Goal: Information Seeking & Learning: Check status

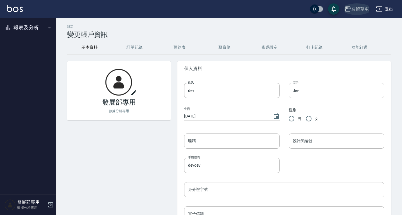
click at [351, 9] on div "名留草屯" at bounding box center [360, 9] width 18 height 7
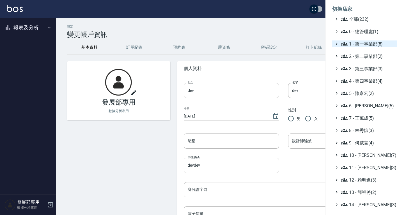
click at [359, 46] on span "1 - 第一事業部(8)" at bounding box center [368, 43] width 54 height 7
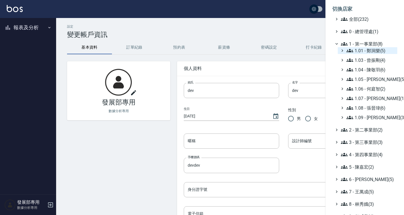
click at [363, 51] on span "1.01 - 鄭洞樂(5)" at bounding box center [371, 50] width 49 height 7
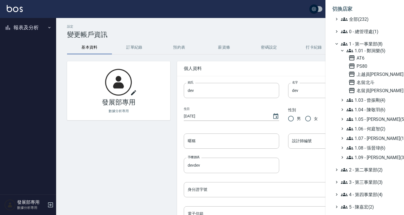
click at [366, 50] on span "1.01 - 鄭洞樂(5)" at bounding box center [371, 50] width 49 height 7
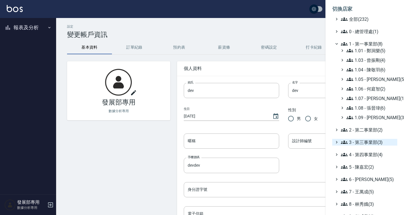
click at [355, 140] on span "3 - 第三事業部(3)" at bounding box center [368, 142] width 54 height 7
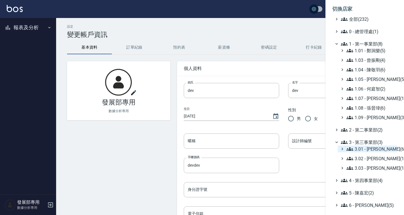
click at [357, 146] on span "3.01 - [PERSON_NAME](6)" at bounding box center [371, 148] width 49 height 7
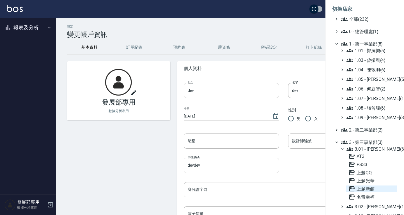
click at [361, 186] on span "上越新館" at bounding box center [372, 188] width 47 height 7
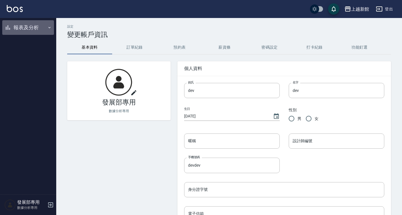
click at [33, 20] on button "報表及分析" at bounding box center [28, 27] width 52 height 15
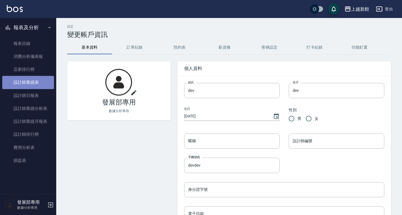
click at [34, 85] on link "設計師業績表" at bounding box center [28, 82] width 52 height 13
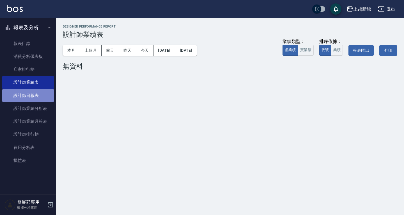
click at [23, 96] on link "設計師日報表" at bounding box center [28, 95] width 52 height 13
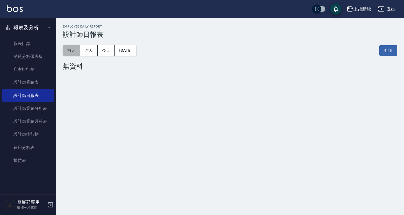
click at [69, 52] on button "前天" at bounding box center [71, 50] width 17 height 10
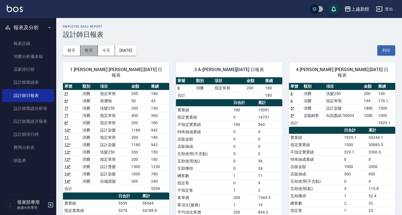
click at [87, 49] on button "昨天" at bounding box center [88, 50] width 17 height 10
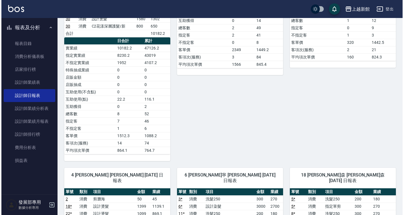
scroll to position [162, 0]
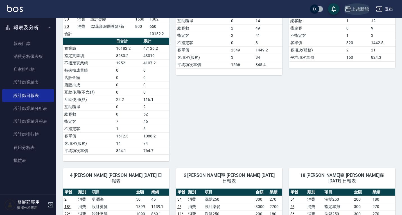
click at [347, 7] on icon "button" at bounding box center [348, 8] width 6 height 5
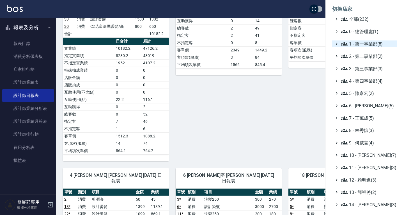
click at [354, 45] on span "1 - 第一事業部(8)" at bounding box center [368, 43] width 54 height 7
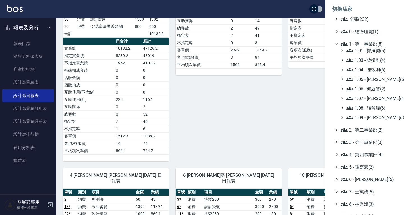
click at [369, 112] on div "1.01 - 鄭洞樂(5) 1.03 - 曾振剛(4) 1.04 - 陳敬羽(6) 1.05 - 廖厚迪(5) 1.06 - 何庭智(2) 1.07 - 蔡佳…" at bounding box center [368, 84] width 60 height 74
click at [367, 109] on span "1.08 - 張晉瑋(6)" at bounding box center [371, 107] width 49 height 7
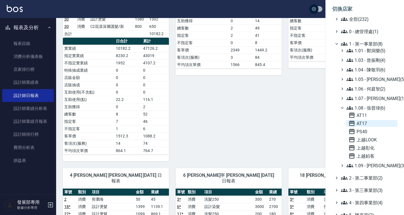
click at [363, 124] on span "AT17" at bounding box center [372, 123] width 47 height 7
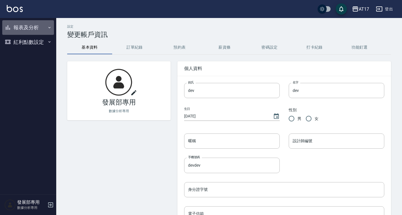
click at [31, 27] on button "報表及分析" at bounding box center [28, 27] width 52 height 15
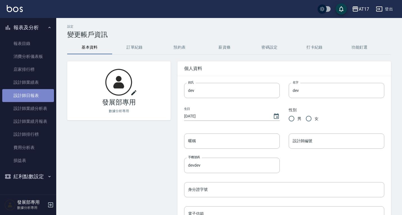
click at [30, 96] on link "設計師日報表" at bounding box center [28, 95] width 52 height 13
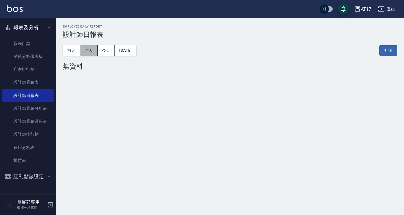
click at [87, 54] on button "昨天" at bounding box center [88, 50] width 17 height 10
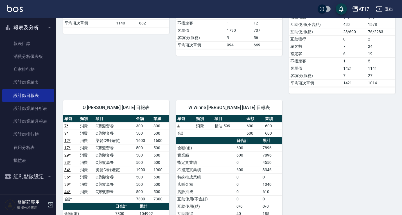
scroll to position [480, 0]
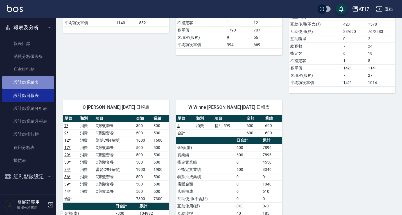
click at [33, 84] on link "設計師業績表" at bounding box center [28, 82] width 52 height 13
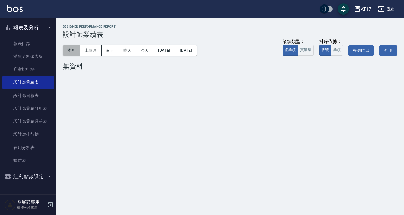
click at [71, 51] on button "本月" at bounding box center [71, 50] width 17 height 10
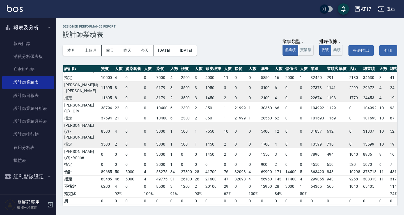
scroll to position [110, 47]
click at [364, 12] on div "AT17" at bounding box center [366, 9] width 10 height 7
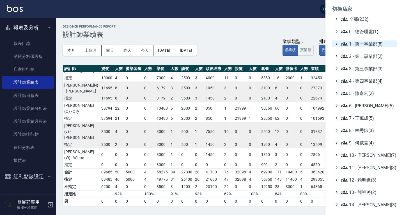
click at [369, 46] on span "1 - 第一事業部(8)" at bounding box center [368, 43] width 54 height 7
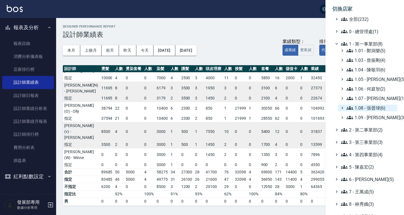
click at [372, 106] on span "1.08 - 張晉瑋(6)" at bounding box center [371, 107] width 49 height 7
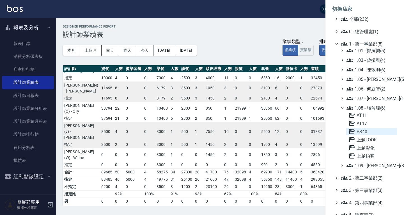
click at [365, 130] on span "PS40" at bounding box center [372, 131] width 47 height 7
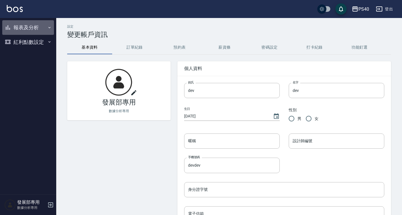
click at [32, 31] on button "報表及分析" at bounding box center [28, 27] width 52 height 15
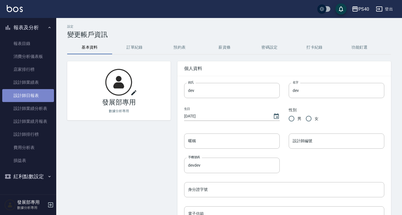
click at [36, 95] on link "設計師日報表" at bounding box center [28, 95] width 52 height 13
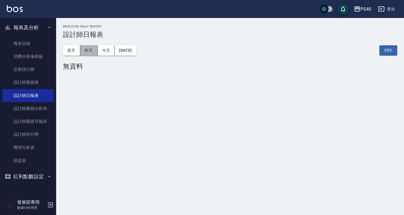
click at [90, 49] on button "昨天" at bounding box center [88, 50] width 17 height 10
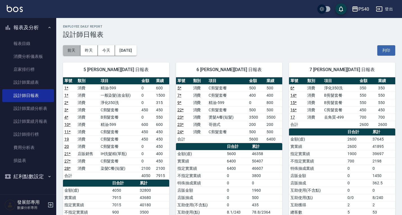
click at [74, 52] on button "前天" at bounding box center [71, 50] width 17 height 10
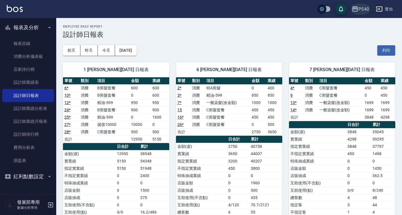
click at [359, 8] on div "PS40" at bounding box center [363, 9] width 11 height 7
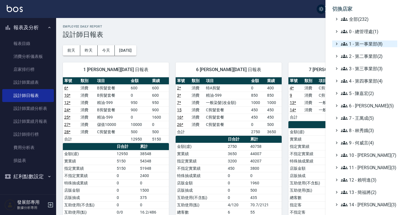
click at [357, 42] on span "1 - 第一事業部(8)" at bounding box center [368, 43] width 54 height 7
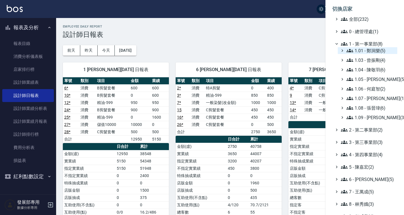
click at [357, 49] on span "1.01 - 鄭洞樂(5)" at bounding box center [371, 50] width 49 height 7
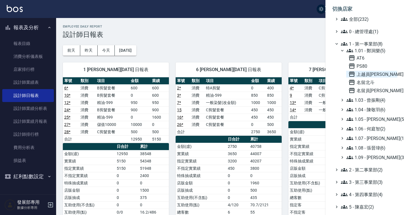
click at [364, 74] on span "上越員林" at bounding box center [372, 74] width 47 height 7
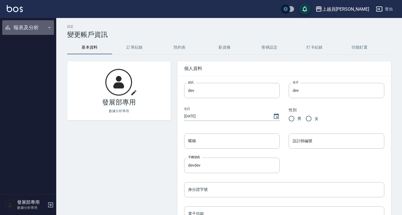
click at [33, 23] on button "報表及分析" at bounding box center [28, 27] width 52 height 15
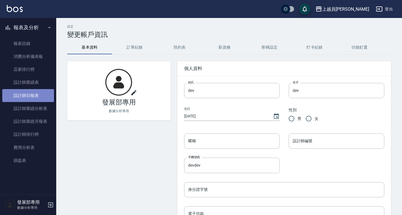
click at [35, 99] on link "設計師日報表" at bounding box center [28, 95] width 52 height 13
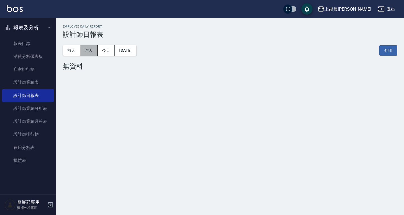
click at [92, 51] on button "昨天" at bounding box center [88, 50] width 17 height 10
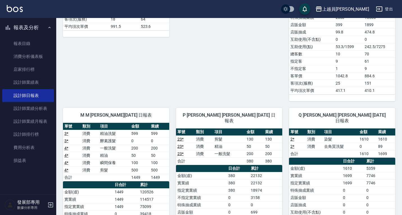
scroll to position [310, 0]
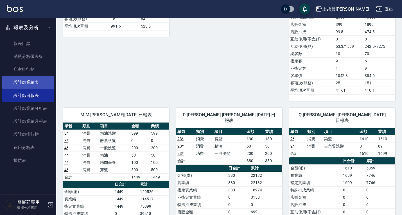
click at [37, 80] on link "設計師業績表" at bounding box center [28, 82] width 52 height 13
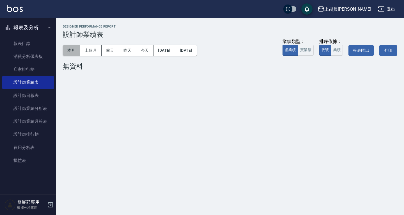
click at [79, 54] on button "本月" at bounding box center [71, 50] width 17 height 10
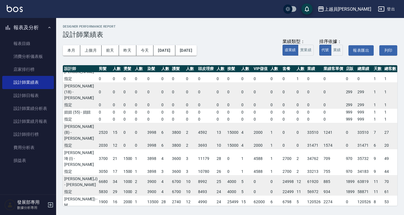
scroll to position [0, 26]
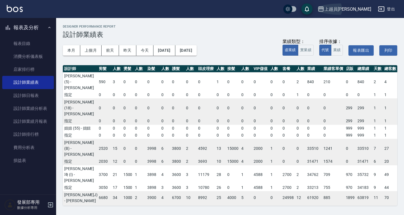
click at [358, 6] on div "上越員林" at bounding box center [348, 9] width 47 height 7
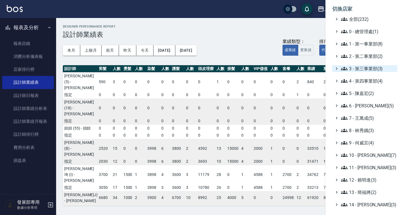
click at [367, 70] on span "3 - 第三事業部(3)" at bounding box center [368, 68] width 54 height 7
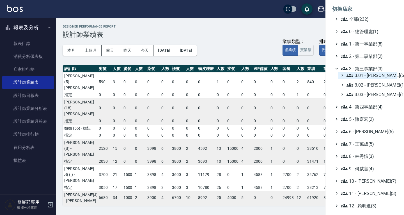
click at [367, 75] on span "3.01 - 蔡承翰(6)" at bounding box center [371, 75] width 49 height 7
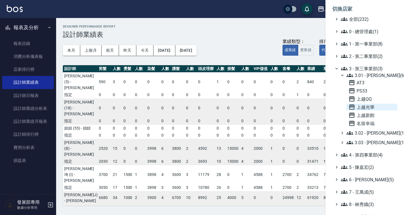
click at [365, 109] on span "上越光華" at bounding box center [372, 107] width 47 height 7
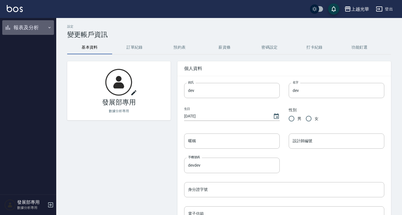
click at [38, 33] on button "報表及分析" at bounding box center [28, 27] width 52 height 15
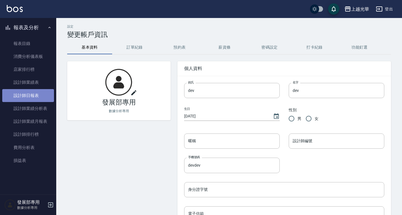
click at [34, 90] on link "設計師日報表" at bounding box center [28, 95] width 52 height 13
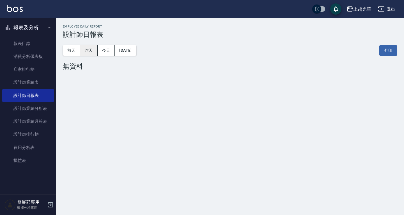
click at [89, 53] on button "昨天" at bounding box center [88, 50] width 17 height 10
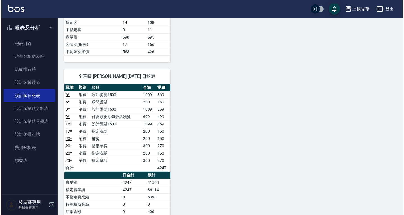
scroll to position [312, 0]
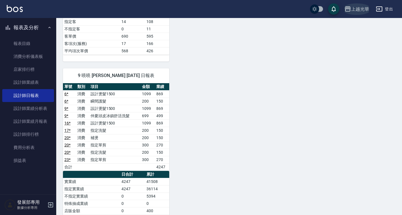
click at [357, 9] on div "上越光華" at bounding box center [360, 9] width 18 height 7
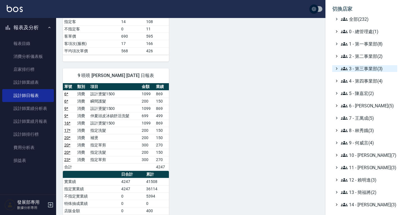
click at [372, 67] on span "3 - 第三事業部(3)" at bounding box center [368, 68] width 54 height 7
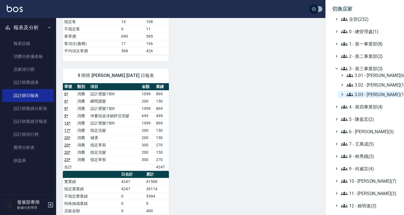
click at [371, 96] on span "3.03 - 張湘妮(1)" at bounding box center [371, 94] width 49 height 7
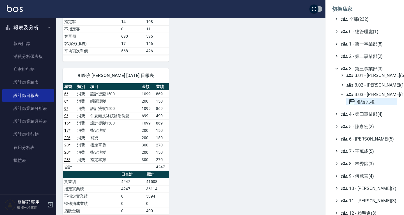
click at [369, 104] on span "名留民權" at bounding box center [372, 101] width 47 height 7
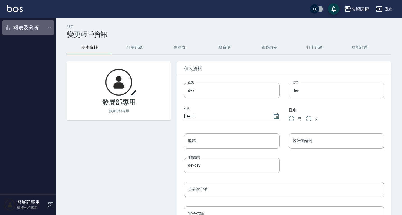
click at [18, 26] on button "報表及分析" at bounding box center [28, 27] width 52 height 15
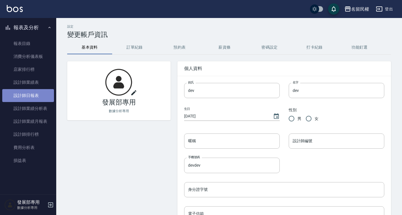
click at [38, 93] on link "設計師日報表" at bounding box center [28, 95] width 52 height 13
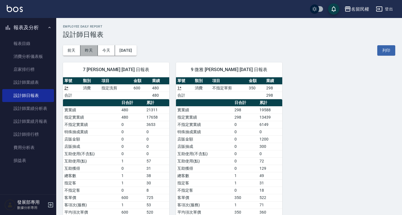
click at [93, 50] on button "昨天" at bounding box center [88, 50] width 17 height 10
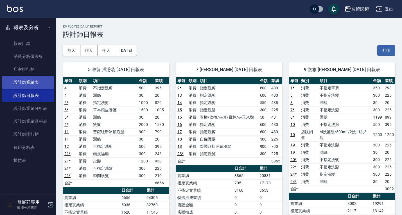
click at [30, 86] on link "設計師業績表" at bounding box center [28, 82] width 52 height 13
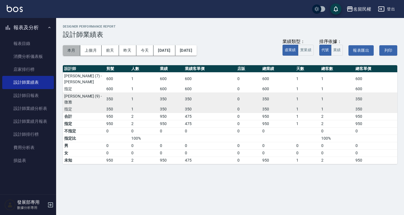
click at [70, 52] on button "本月" at bounding box center [71, 50] width 17 height 10
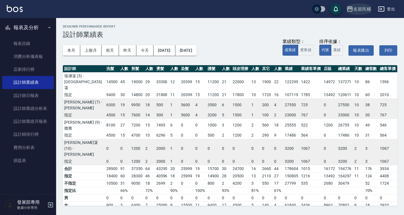
click at [355, 7] on div "名留民權" at bounding box center [363, 9] width 18 height 7
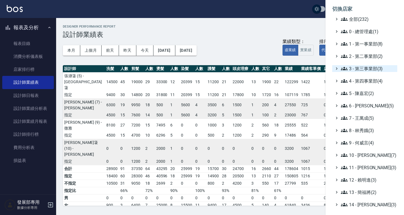
click at [368, 67] on span "3 - 第三事業部(3)" at bounding box center [368, 68] width 54 height 7
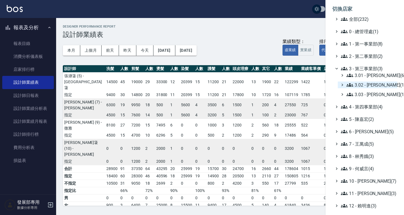
click at [368, 87] on span "3.02 - 王麗滿(1)" at bounding box center [371, 84] width 49 height 7
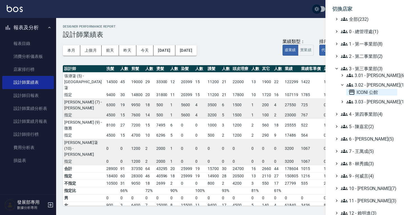
click at [360, 93] on span "ICONI 公館" at bounding box center [372, 92] width 47 height 7
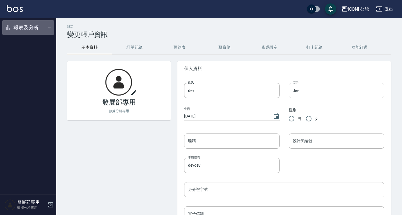
click at [30, 23] on button "報表及分析" at bounding box center [28, 27] width 52 height 15
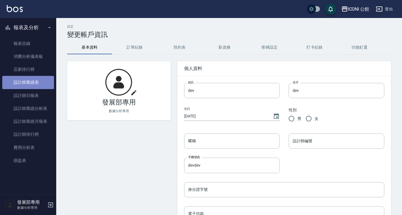
click at [27, 78] on link "設計師業績表" at bounding box center [28, 82] width 52 height 13
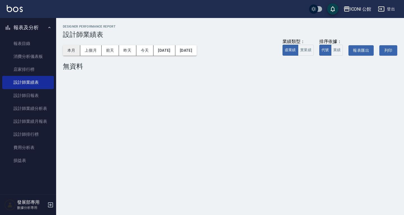
click at [77, 48] on button "本月" at bounding box center [71, 50] width 17 height 10
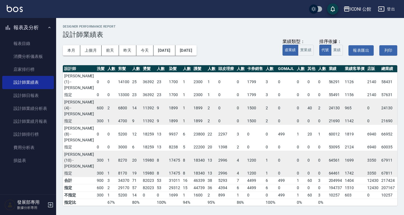
scroll to position [0, 25]
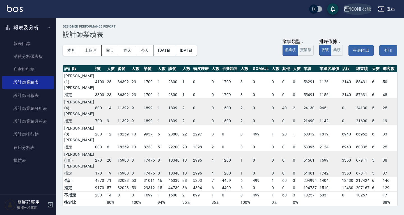
click at [356, 6] on div "ICONI 公館" at bounding box center [360, 9] width 21 height 7
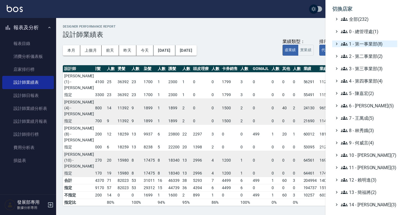
click at [365, 44] on span "1 - 第一事業部(8)" at bounding box center [368, 43] width 54 height 7
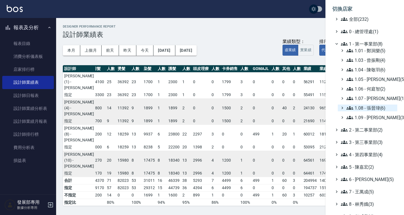
click at [366, 110] on span "1.08 - 張晉瑋(6)" at bounding box center [371, 107] width 49 height 7
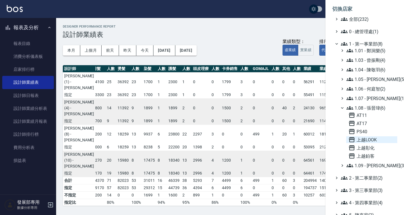
click at [367, 138] on span "上越LOOK" at bounding box center [372, 139] width 47 height 7
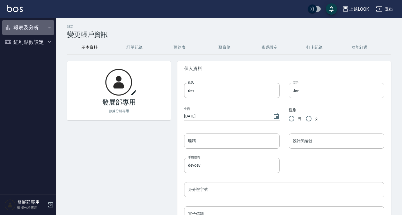
click at [26, 27] on button "報表及分析" at bounding box center [28, 27] width 52 height 15
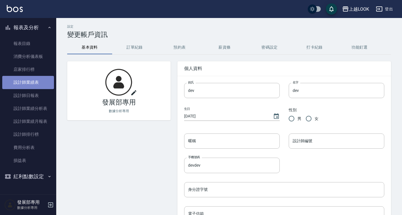
click at [34, 85] on link "設計師業績表" at bounding box center [28, 82] width 52 height 13
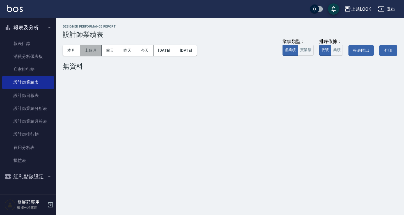
click at [91, 51] on button "上個月" at bounding box center [90, 50] width 21 height 10
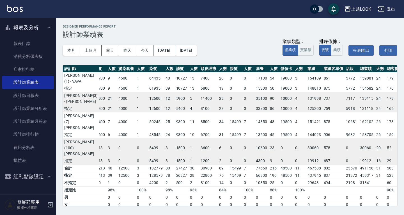
scroll to position [0, 56]
click at [72, 47] on button "本月" at bounding box center [71, 50] width 17 height 10
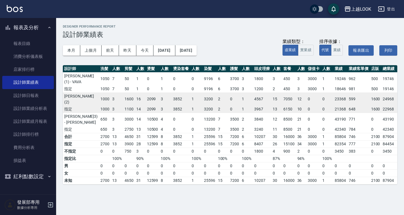
scroll to position [0, 19]
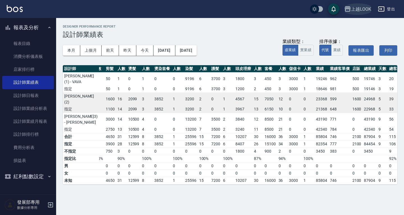
click at [357, 6] on div "上越LOOK" at bounding box center [361, 9] width 20 height 7
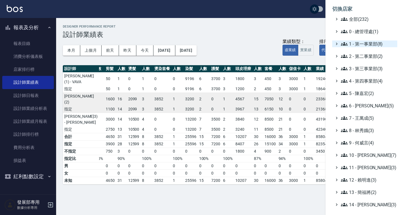
click at [361, 46] on span "1 - 第一事業部(8)" at bounding box center [368, 43] width 54 height 7
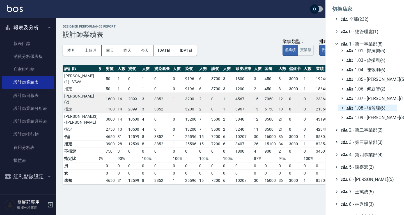
click at [368, 108] on span "1.08 - 張晉瑋(6)" at bounding box center [371, 107] width 49 height 7
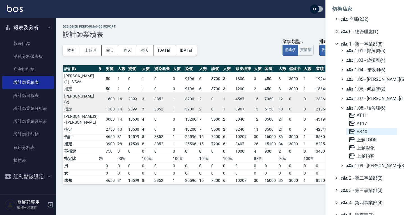
click at [364, 131] on span "PS40" at bounding box center [372, 131] width 47 height 7
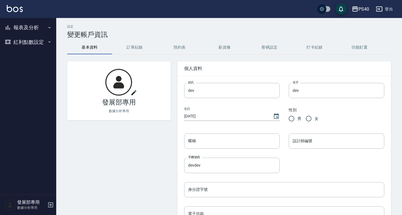
click at [35, 31] on button "報表及分析" at bounding box center [28, 27] width 52 height 15
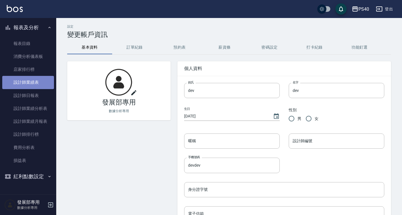
click at [36, 87] on link "設計師業績表" at bounding box center [28, 82] width 52 height 13
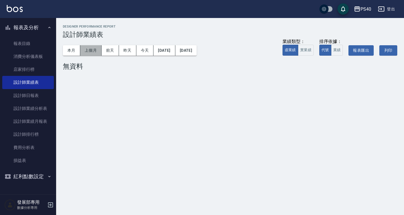
click at [92, 53] on button "上個月" at bounding box center [90, 50] width 21 height 10
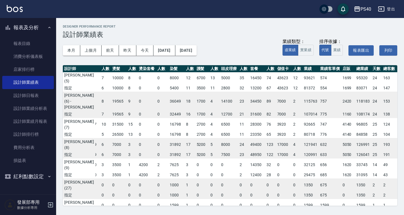
scroll to position [42, 34]
click at [358, 8] on icon "button" at bounding box center [357, 9] width 7 height 7
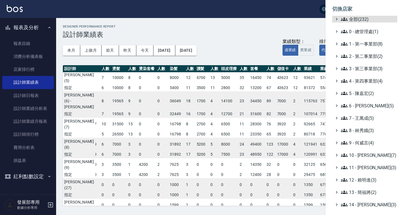
click at [361, 65] on ul "全部(232) 0 - 總管理處(1) 1 - 第一事業部(8) 2 - 第二事業部(2) 3 - 第三事業部(3) 4 - 第四事業部(4) 5 - [PE…" at bounding box center [364, 155] width 65 height 279
click at [360, 67] on span "3 - 第三事業部(3)" at bounding box center [368, 68] width 54 height 7
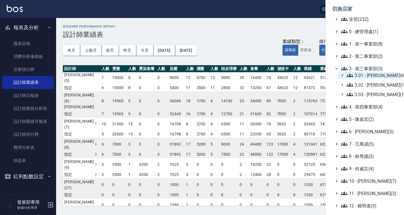
click at [363, 73] on span "3.01 - 蔡承翰(6)" at bounding box center [371, 75] width 49 height 7
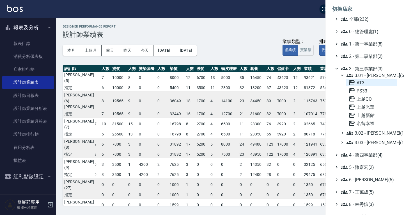
click at [364, 81] on span "AT3" at bounding box center [372, 82] width 47 height 7
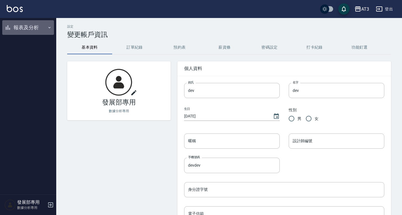
click at [26, 24] on button "報表及分析" at bounding box center [28, 27] width 52 height 15
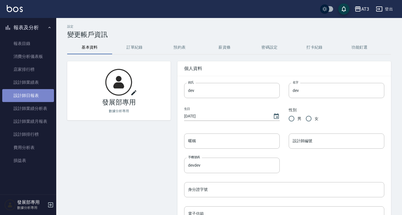
click at [28, 92] on link "設計師日報表" at bounding box center [28, 95] width 52 height 13
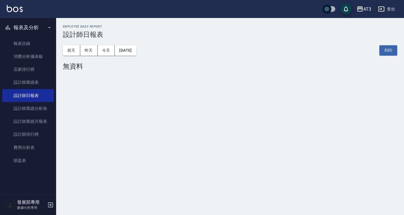
click at [86, 56] on div "[DATE] [DATE] [DATE] [DATE] 列印" at bounding box center [230, 50] width 335 height 24
click at [88, 52] on button "昨天" at bounding box center [88, 50] width 17 height 10
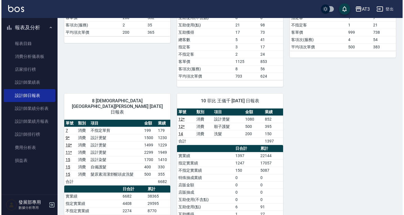
scroll to position [188, 0]
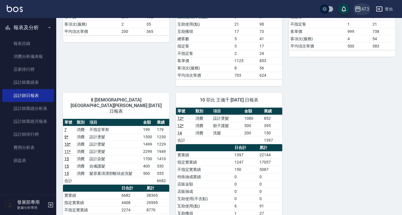
click at [356, 7] on icon "button" at bounding box center [358, 8] width 6 height 5
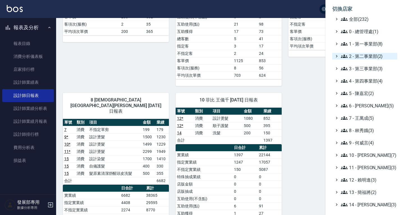
click at [359, 54] on span "2 - 第二事業部(2)" at bounding box center [368, 56] width 54 height 7
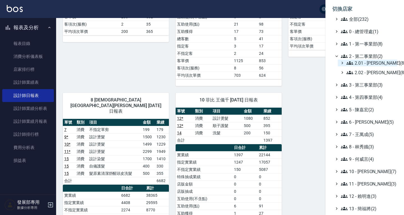
click at [359, 61] on span "2.01 - [PERSON_NAME](8)" at bounding box center [371, 63] width 49 height 7
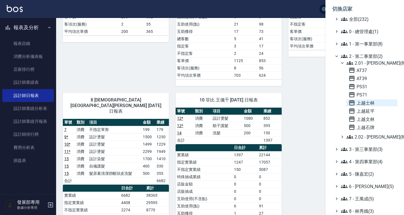
click at [361, 104] on span "上越士林" at bounding box center [372, 102] width 47 height 7
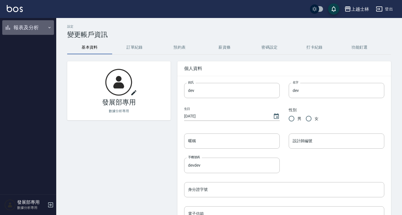
click at [21, 27] on button "報表及分析" at bounding box center [28, 27] width 52 height 15
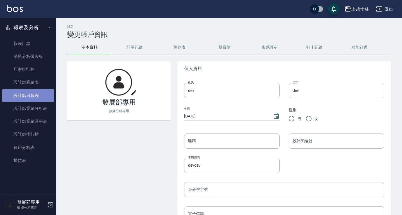
click at [34, 97] on link "設計師日報表" at bounding box center [28, 95] width 52 height 13
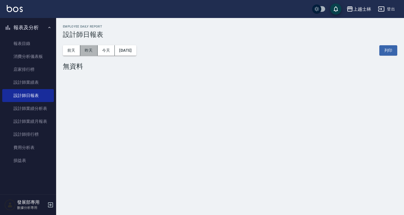
click at [91, 45] on button "昨天" at bounding box center [88, 50] width 17 height 10
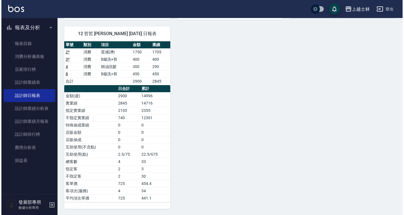
scroll to position [211, 0]
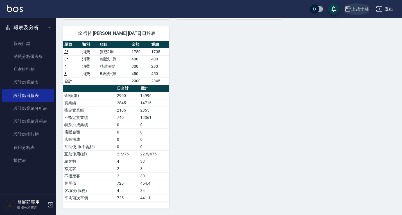
click at [356, 6] on div "上越士林" at bounding box center [360, 9] width 18 height 7
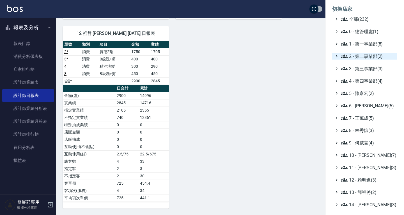
click at [368, 55] on span "2 - 第二事業部(2)" at bounding box center [368, 56] width 54 height 7
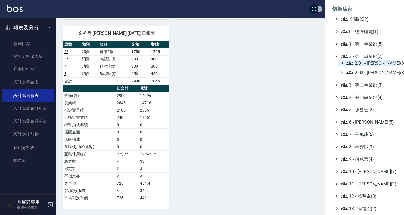
click at [366, 61] on span "2.01 - [PERSON_NAME](8)" at bounding box center [371, 63] width 49 height 7
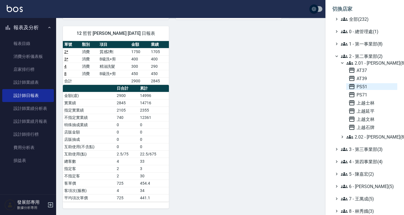
click at [366, 88] on span "PS51" at bounding box center [372, 86] width 47 height 7
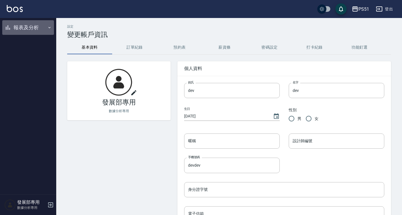
click at [33, 28] on button "報表及分析" at bounding box center [28, 27] width 52 height 15
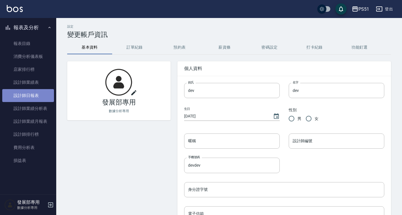
click at [38, 96] on link "設計師日報表" at bounding box center [28, 95] width 52 height 13
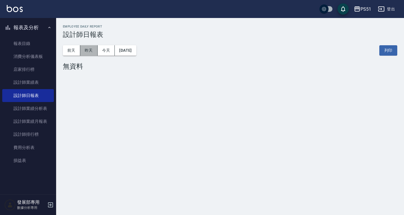
click at [88, 46] on button "昨天" at bounding box center [88, 50] width 17 height 10
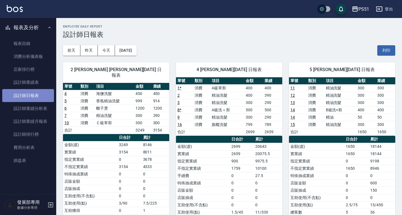
click at [30, 89] on link "設計師日報表" at bounding box center [28, 95] width 52 height 13
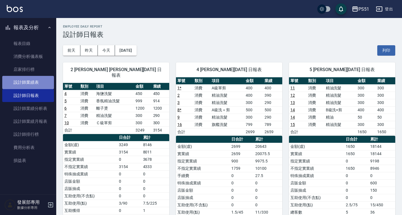
click at [30, 80] on link "設計師業績表" at bounding box center [28, 82] width 52 height 13
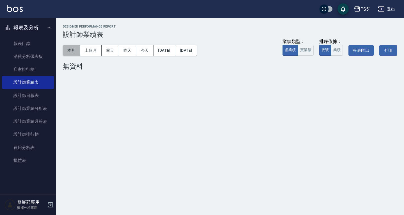
click at [75, 51] on button "本月" at bounding box center [71, 50] width 17 height 10
